Goal: Task Accomplishment & Management: Use online tool/utility

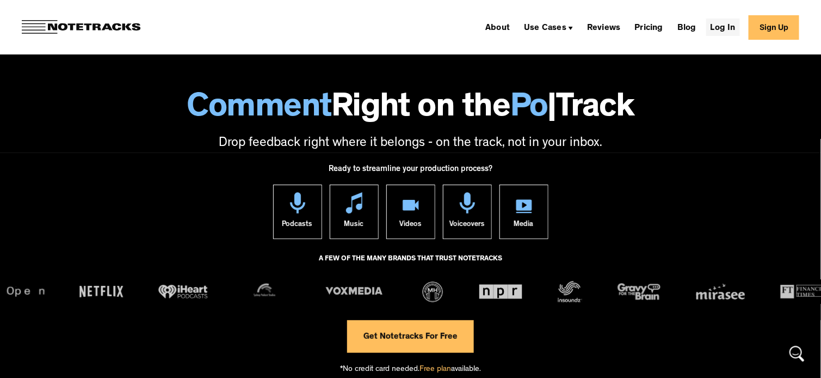
click at [727, 26] on link "Log In" at bounding box center [723, 26] width 34 height 17
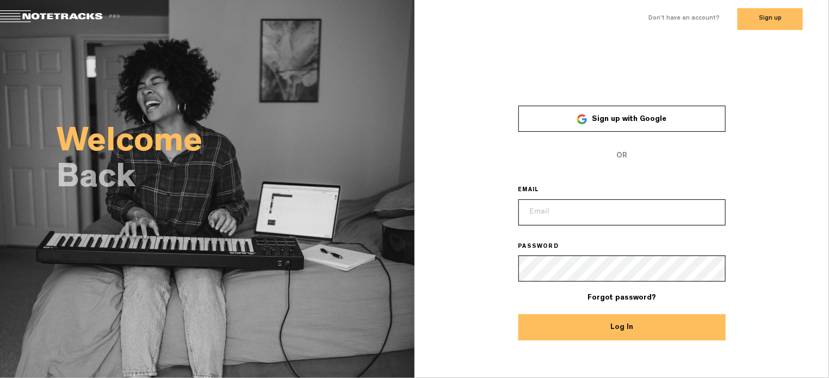
type input "[EMAIL_ADDRESS][DOMAIN_NAME]"
click at [625, 329] on button "Log In" at bounding box center [621, 327] width 207 height 26
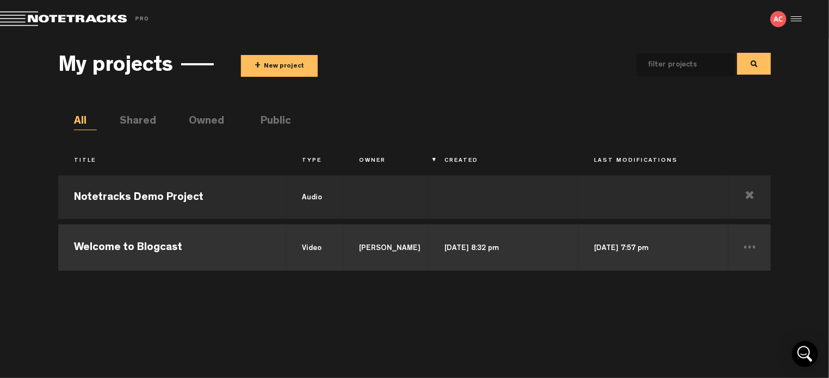
click at [310, 252] on td "video" at bounding box center [314, 245] width 57 height 49
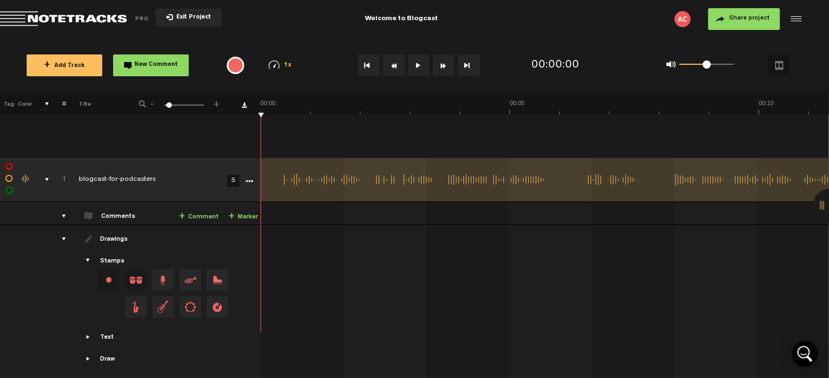
click at [417, 67] on button at bounding box center [419, 65] width 22 height 22
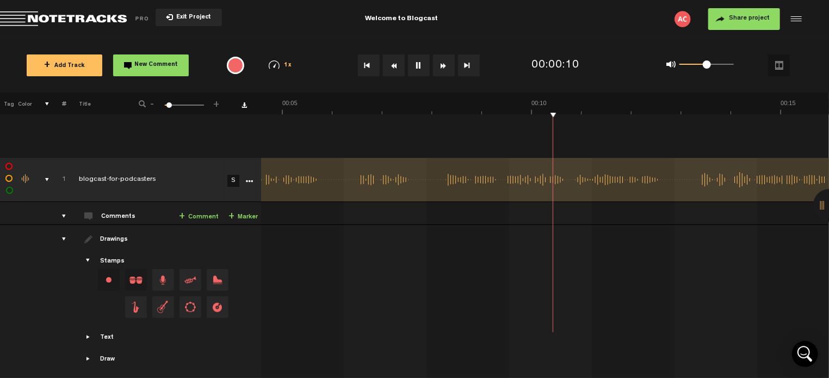
scroll to position [0, 227]
click at [164, 307] on span "Drag and drop a stamp" at bounding box center [163, 307] width 22 height 22
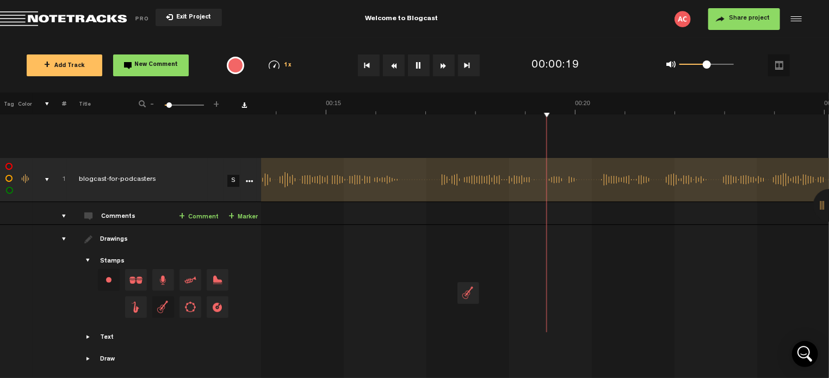
scroll to position [0, 682]
drag, startPoint x: 164, startPoint y: 307, endPoint x: 416, endPoint y: 211, distance: 268.9
click at [416, 211] on tbody "1 blogcast-for-podcasters S Export to Headliner Update Download Download origin…" at bounding box center [415, 268] width 830 height 221
click at [428, 243] on td at bounding box center [545, 302] width 568 height 154
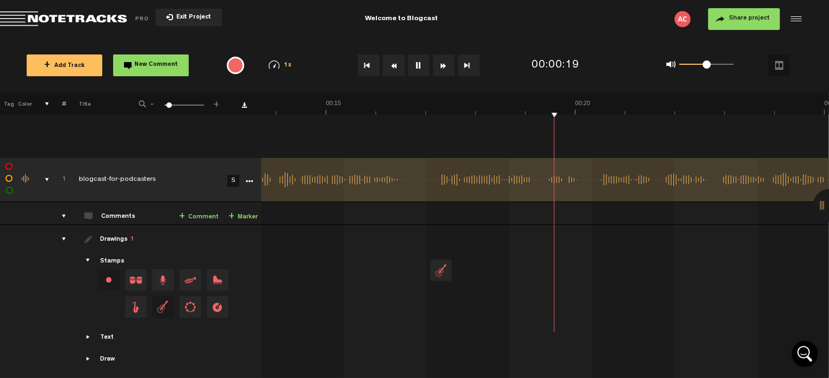
click at [428, 243] on td at bounding box center [545, 302] width 568 height 154
click at [678, 20] on img at bounding box center [683, 19] width 16 height 16
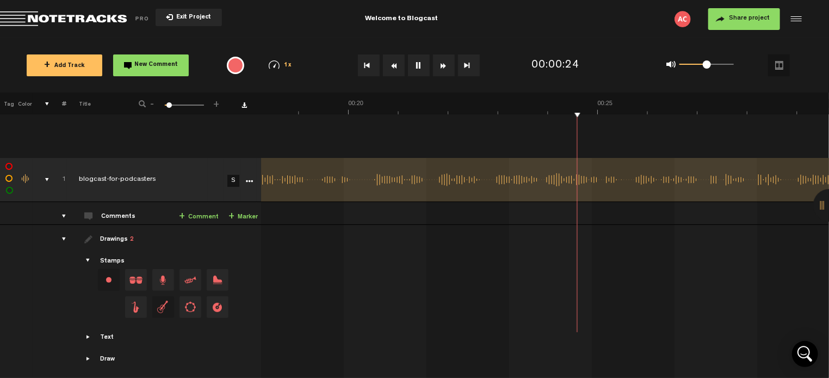
click at [683, 20] on img at bounding box center [683, 19] width 16 height 16
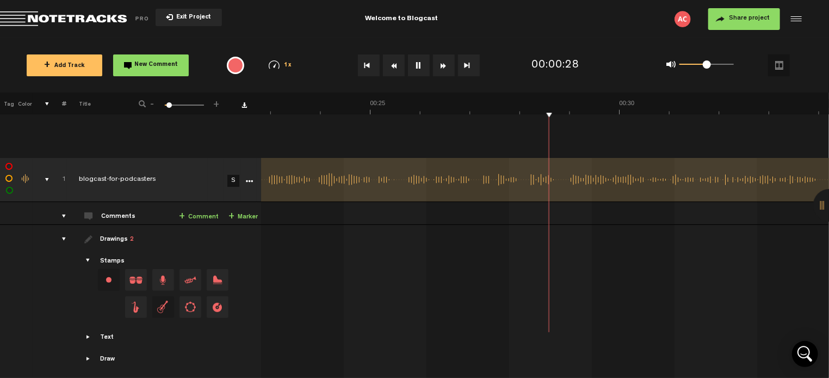
scroll to position [0, 1136]
click at [417, 64] on button at bounding box center [419, 65] width 22 height 22
click at [683, 17] on img at bounding box center [683, 19] width 16 height 16
click at [681, 19] on img at bounding box center [683, 19] width 16 height 16
click at [795, 18] on div at bounding box center [795, 19] width 16 height 16
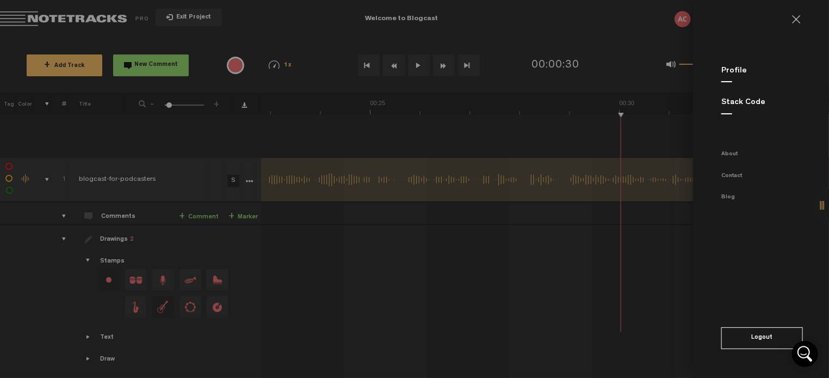
click at [795, 16] on link at bounding box center [800, 19] width 17 height 9
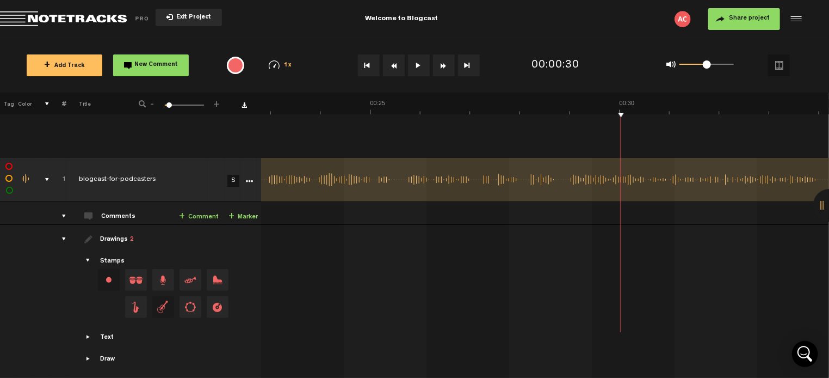
click at [177, 13] on button "Exit Project" at bounding box center [189, 17] width 66 height 17
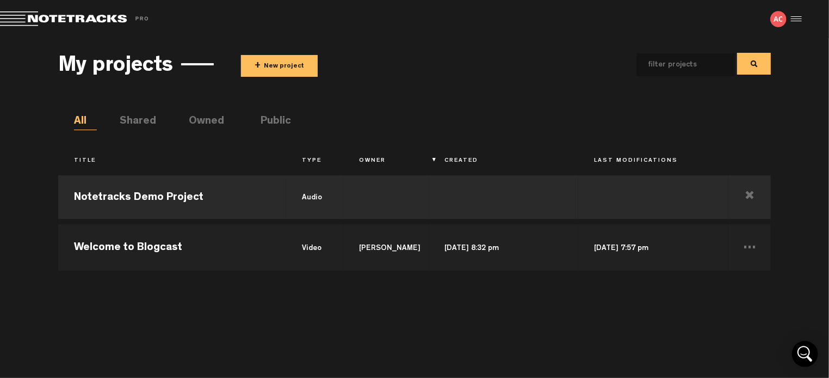
click at [779, 20] on img at bounding box center [778, 19] width 16 height 16
click at [800, 16] on div at bounding box center [795, 19] width 16 height 16
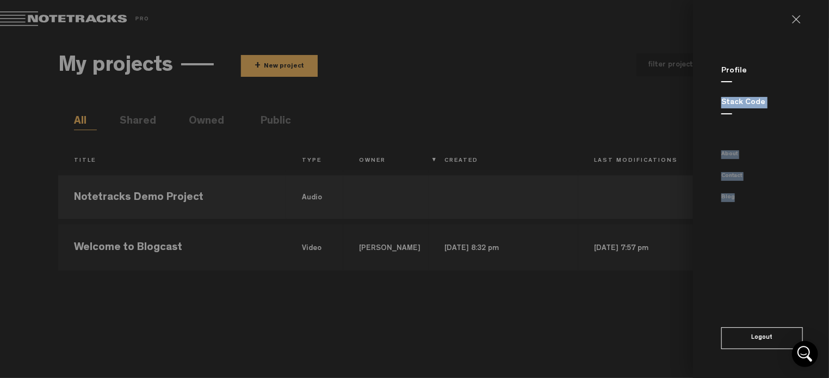
drag, startPoint x: 730, startPoint y: 81, endPoint x: 747, endPoint y: 234, distance: 153.8
click at [747, 234] on md-sidenav "Profile Stack Code About Contact Blog Logout" at bounding box center [761, 189] width 136 height 378
click at [614, 343] on md-backdrop at bounding box center [414, 189] width 829 height 378
